Goal: Task Accomplishment & Management: Use online tool/utility

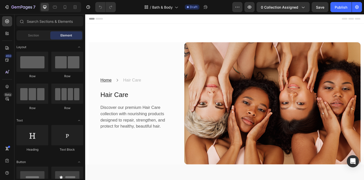
scroll to position [122, 0]
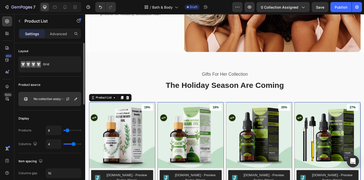
click at [58, 99] on p "No collection assigned" at bounding box center [50, 99] width 32 height 4
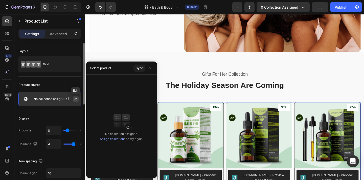
click at [73, 98] on button "button" at bounding box center [76, 99] width 6 height 6
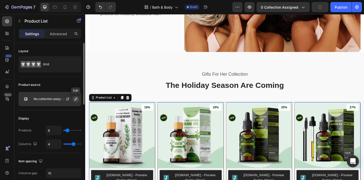
click at [76, 99] on icon "button" at bounding box center [76, 99] width 3 height 3
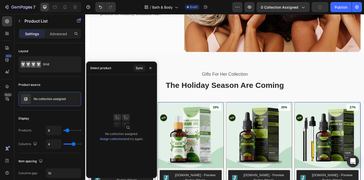
click at [104, 139] on link "Assign collection" at bounding box center [112, 139] width 24 height 4
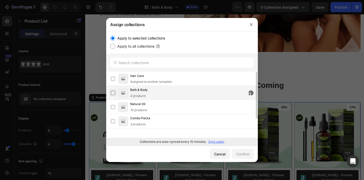
click at [115, 95] on label at bounding box center [113, 93] width 4 height 4
click at [245, 151] on div "Confirm" at bounding box center [242, 153] width 13 height 5
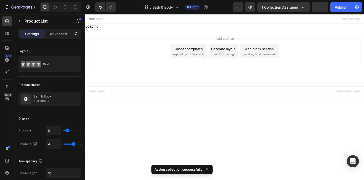
scroll to position [0, 0]
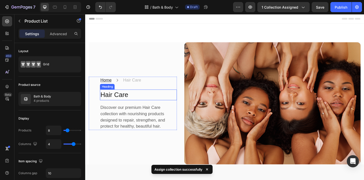
click at [114, 101] on h2 "Hair Care" at bounding box center [143, 102] width 84 height 12
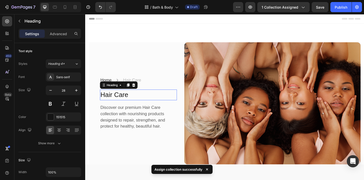
click at [114, 101] on h2 "Hair Care" at bounding box center [143, 102] width 84 height 12
click at [114, 101] on p "Hair Care" at bounding box center [143, 102] width 83 height 11
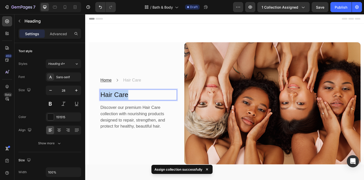
click at [114, 101] on p "Hair Care" at bounding box center [143, 102] width 83 height 11
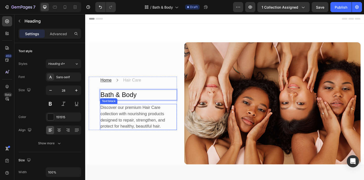
click at [146, 116] on p "Discover our premium Hair Care collection with nourishing products designed to …" at bounding box center [143, 125] width 83 height 27
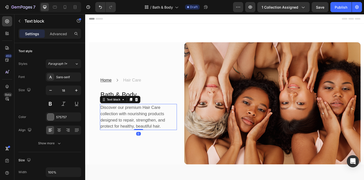
click at [146, 116] on p "Discover our premium Hair Care collection with nourishing products designed to …" at bounding box center [143, 125] width 83 height 27
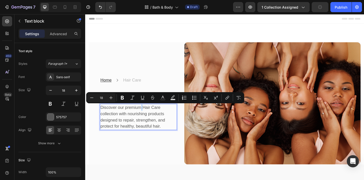
click at [149, 116] on p "Discover our premium Hair Care collection with nourishing products designed to …" at bounding box center [143, 125] width 83 height 27
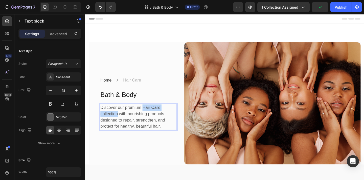
drag, startPoint x: 148, startPoint y: 116, endPoint x: 120, endPoint y: 123, distance: 29.1
click at [120, 123] on p "Discover our premium Hair Care collection with nourishing products designed to …" at bounding box center [143, 125] width 83 height 27
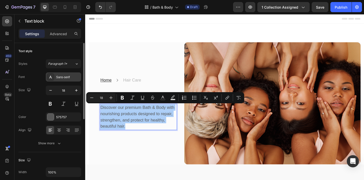
click at [63, 77] on div "Sans-serif" at bounding box center [68, 77] width 24 height 5
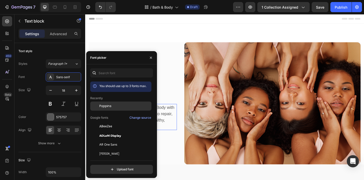
click at [107, 102] on div "Poppins" at bounding box center [120, 105] width 61 height 9
click at [107, 104] on span "Poppins" at bounding box center [105, 106] width 12 height 5
click at [170, 92] on div "Home Text block Icon Hair Care Text block Row Bath & Body Heading Discover our …" at bounding box center [143, 111] width 84 height 58
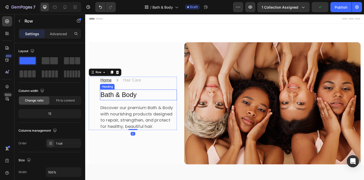
click at [130, 106] on p "Bath & Body" at bounding box center [143, 102] width 83 height 11
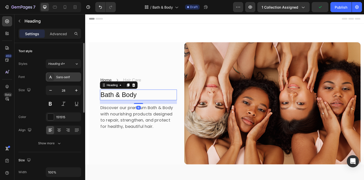
click at [64, 75] on div "Sans-serif" at bounding box center [68, 77] width 24 height 5
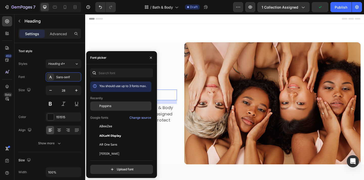
click at [118, 105] on div "Poppins" at bounding box center [124, 106] width 51 height 5
click at [181, 86] on div "Home Text block Icon Hair Care Text block Row" at bounding box center [143, 86] width 84 height 8
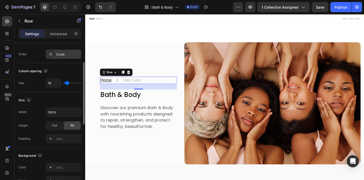
scroll to position [98, 0]
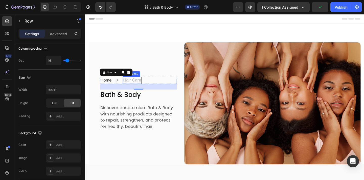
click at [141, 88] on p "Hair Care" at bounding box center [135, 86] width 19 height 7
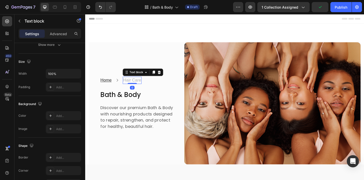
scroll to position [0, 0]
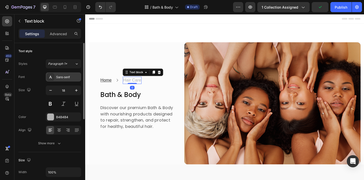
click at [65, 78] on div "Sans-serif" at bounding box center [68, 77] width 24 height 5
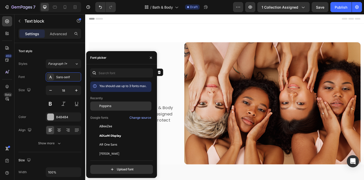
click at [111, 106] on span "Poppins" at bounding box center [105, 106] width 12 height 5
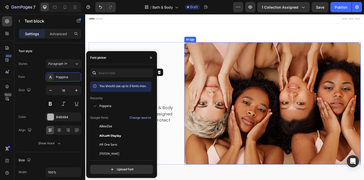
click at [193, 93] on img at bounding box center [289, 111] width 192 height 133
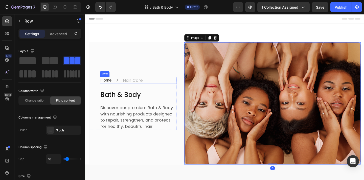
click at [116, 85] on div "Home Text block Icon Hair Care Text block Row" at bounding box center [143, 86] width 84 height 8
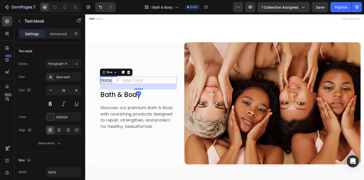
click at [110, 83] on u "Home" at bounding box center [108, 85] width 12 height 5
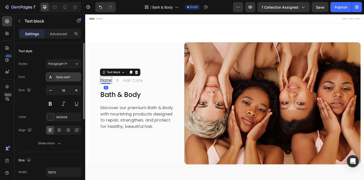
click at [57, 79] on div "Sans-serif" at bounding box center [68, 77] width 24 height 5
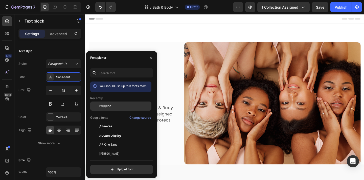
click at [111, 107] on span "Poppins" at bounding box center [105, 106] width 12 height 5
click at [175, 105] on p "Bath & Body" at bounding box center [143, 102] width 83 height 11
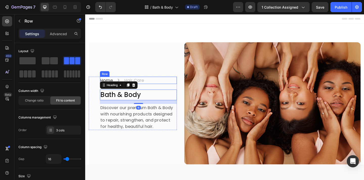
click at [169, 87] on div "Home Text block Icon Hair Care Text block Row" at bounding box center [143, 86] width 84 height 8
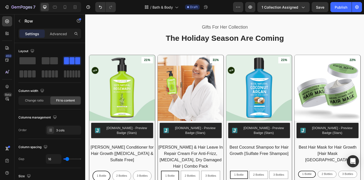
scroll to position [133, 0]
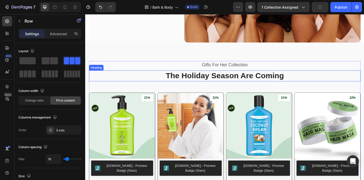
click at [188, 83] on p "The Holiday Season Are Coming" at bounding box center [237, 81] width 295 height 11
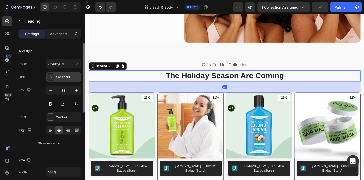
click at [68, 79] on div "Sans-serif" at bounding box center [63, 76] width 35 height 9
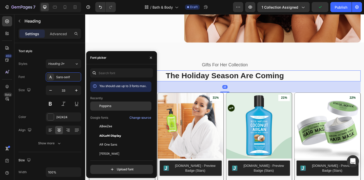
click at [115, 102] on div "Poppins" at bounding box center [120, 105] width 61 height 9
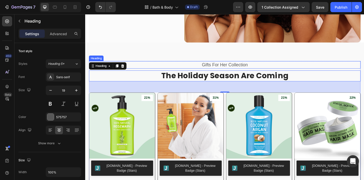
click at [204, 67] on p "Gifts For Her Collection" at bounding box center [237, 69] width 295 height 7
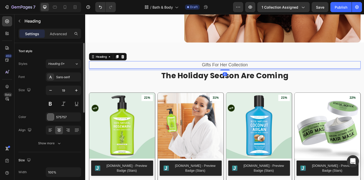
click at [58, 82] on div "Font Sans-serif Size 19 Color 575757 Align Show more" at bounding box center [49, 109] width 63 height 75
click at [58, 80] on div "Sans-serif" at bounding box center [63, 76] width 35 height 9
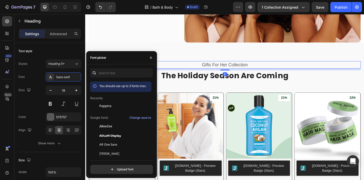
click at [101, 100] on p "Recently" at bounding box center [96, 98] width 13 height 5
click at [102, 106] on span "Poppins" at bounding box center [105, 106] width 12 height 5
click at [213, 71] on p "Gifts For Her Collection" at bounding box center [237, 69] width 295 height 7
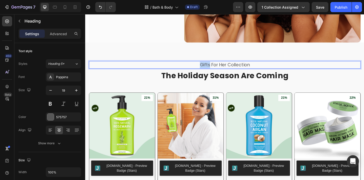
click at [213, 71] on p "Gifts For Her Collection" at bounding box center [237, 69] width 295 height 7
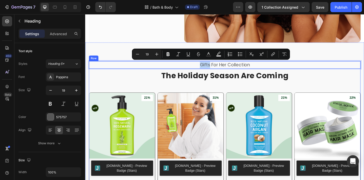
click at [213, 94] on div "Gifts For Her Collection Heading 8 The Holiday Season Are Coming Heading Produc…" at bounding box center [237, 164] width 296 height 199
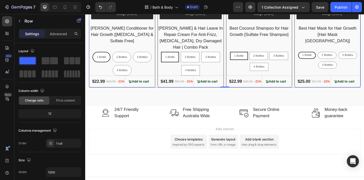
scroll to position [302, 0]
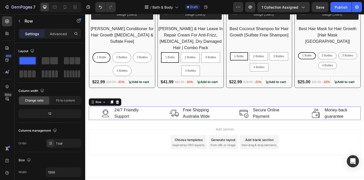
click at [235, 118] on div "Image 24/7 Friendly Support Text block Row Image Free Shipping [GEOGRAPHIC_DATA…" at bounding box center [237, 122] width 296 height 15
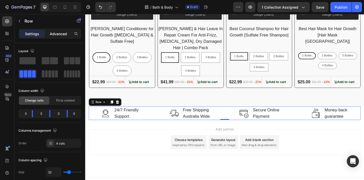
click at [61, 32] on p "Advanced" at bounding box center [58, 33] width 17 height 5
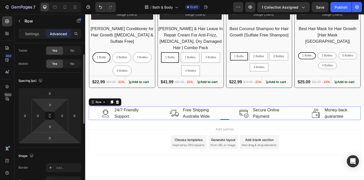
scroll to position [23, 0]
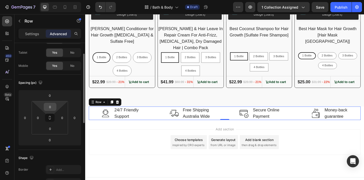
click at [51, 107] on input "0" at bounding box center [50, 107] width 10 height 8
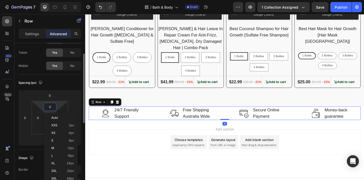
click at [51, 107] on input "0" at bounding box center [50, 107] width 10 height 8
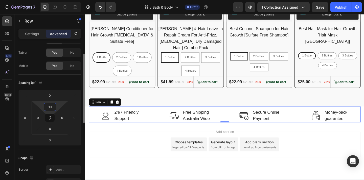
type input "1"
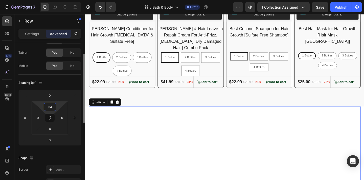
type input "3"
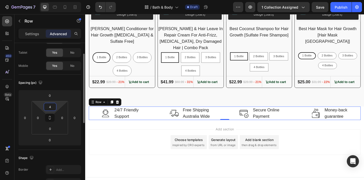
type input "40"
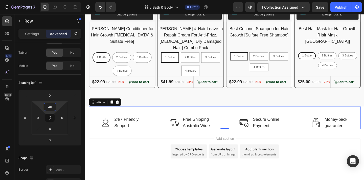
click at [333, 157] on div "Add section Choose templates inspired by CRO experts Generate layout from URL o…" at bounding box center [236, 163] width 295 height 28
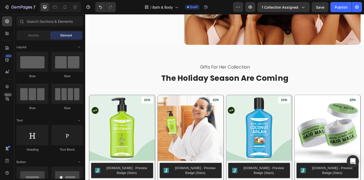
scroll to position [210, 0]
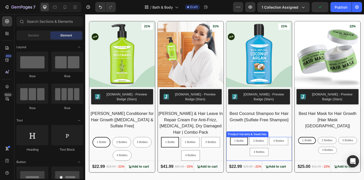
click at [293, 159] on div "1 Bottle 1 Bottle 1 Bottle 2 Bottles 2 Bottles 2 Bottles 3 Bottles 3 Bottles 3 …" at bounding box center [275, 158] width 72 height 21
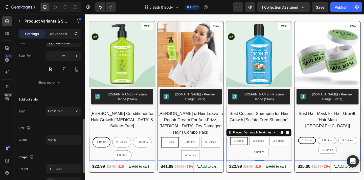
scroll to position [209, 0]
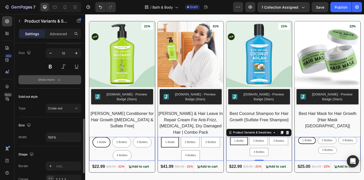
click at [49, 76] on button "Show more" at bounding box center [49, 79] width 63 height 9
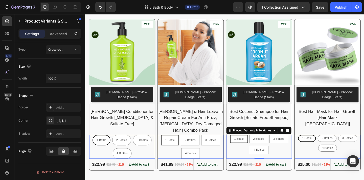
scroll to position [213, 0]
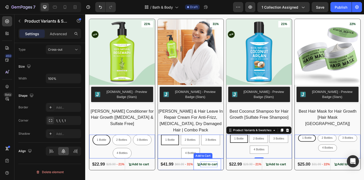
click at [222, 179] on div "Add to cart" at bounding box center [219, 177] width 19 height 6
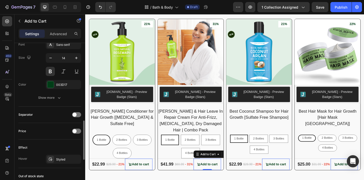
scroll to position [270, 0]
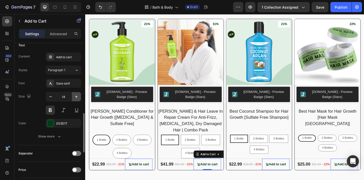
click at [76, 97] on icon "button" at bounding box center [76, 96] width 5 height 5
type input "16"
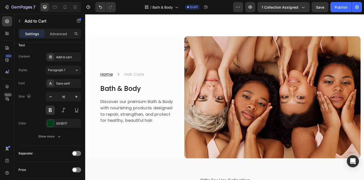
scroll to position [0, 0]
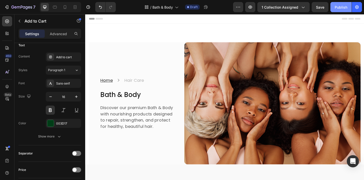
click at [335, 9] on div "Publish" at bounding box center [341, 7] width 13 height 5
